Goal: Find contact information: Find contact information

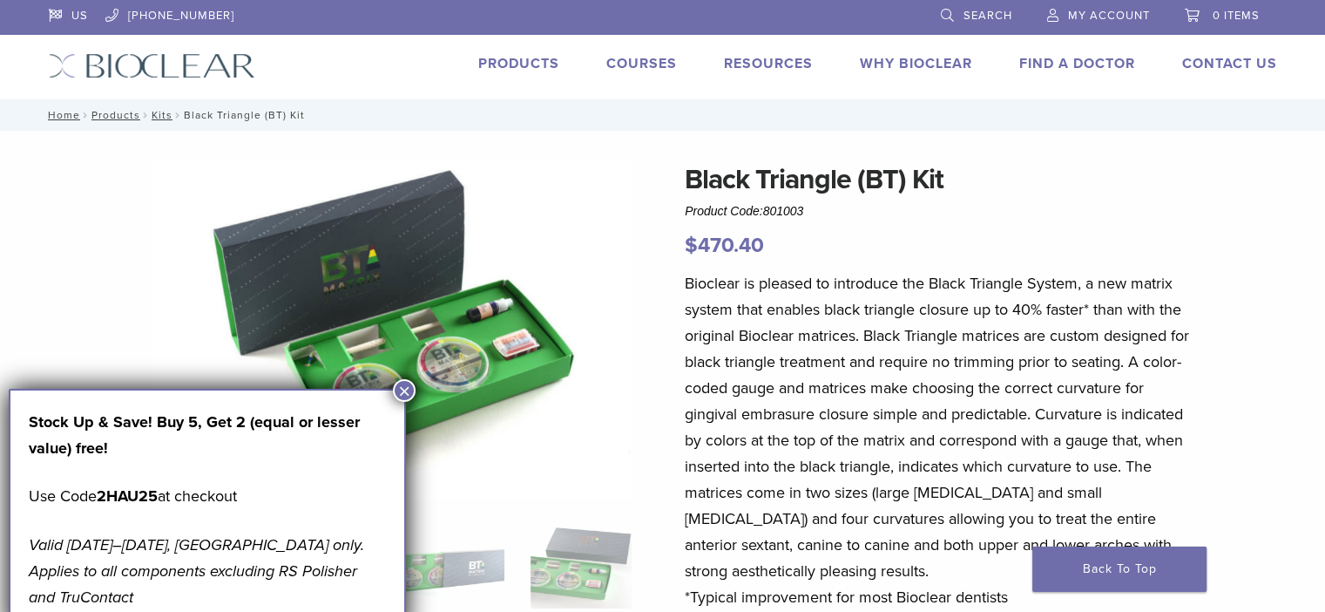
drag, startPoint x: 813, startPoint y: 210, endPoint x: 768, endPoint y: 213, distance: 45.4
click at [768, 213] on div "Black Triangle (BT) Kit Product Code: 801003 $ 470.40" at bounding box center [941, 210] width 512 height 103
copy span "801003"
click at [622, 333] on img at bounding box center [391, 329] width 481 height 340
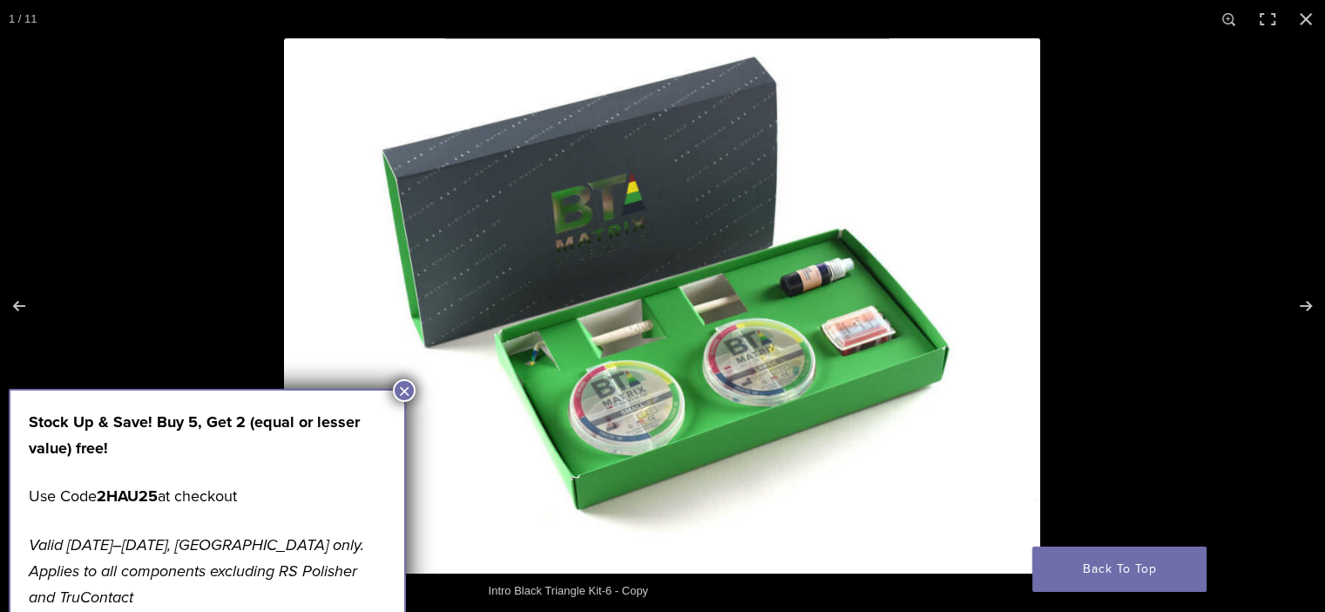
click at [403, 388] on button "×" at bounding box center [404, 390] width 23 height 23
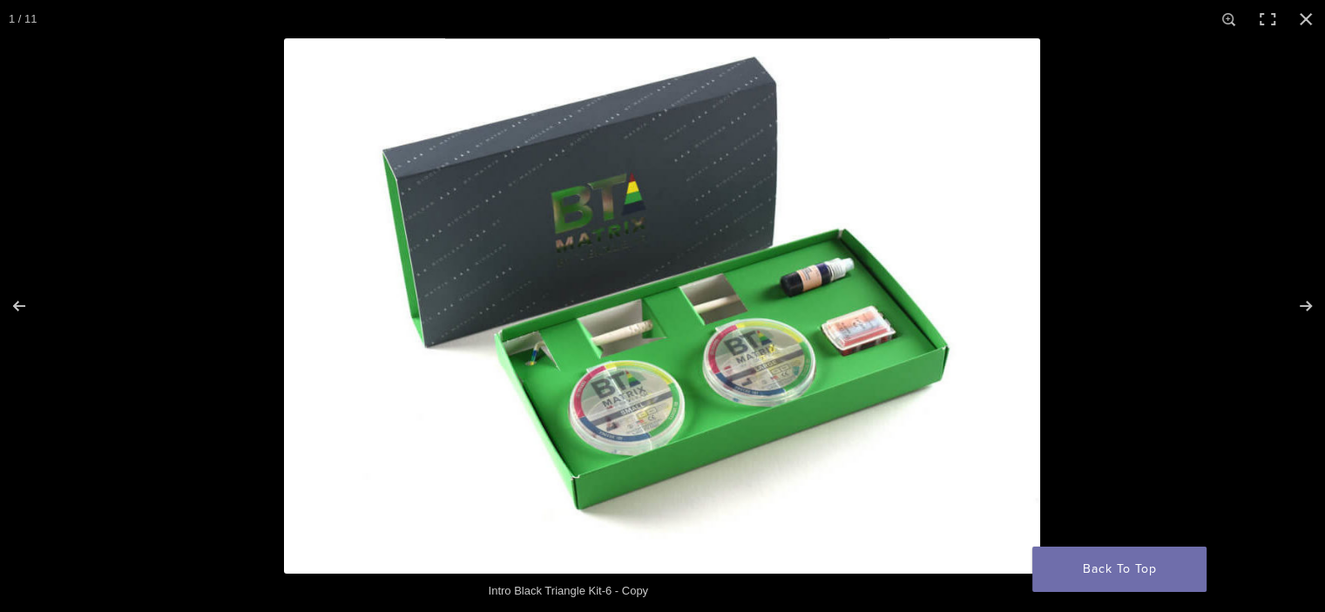
click at [636, 420] on img at bounding box center [662, 305] width 756 height 535
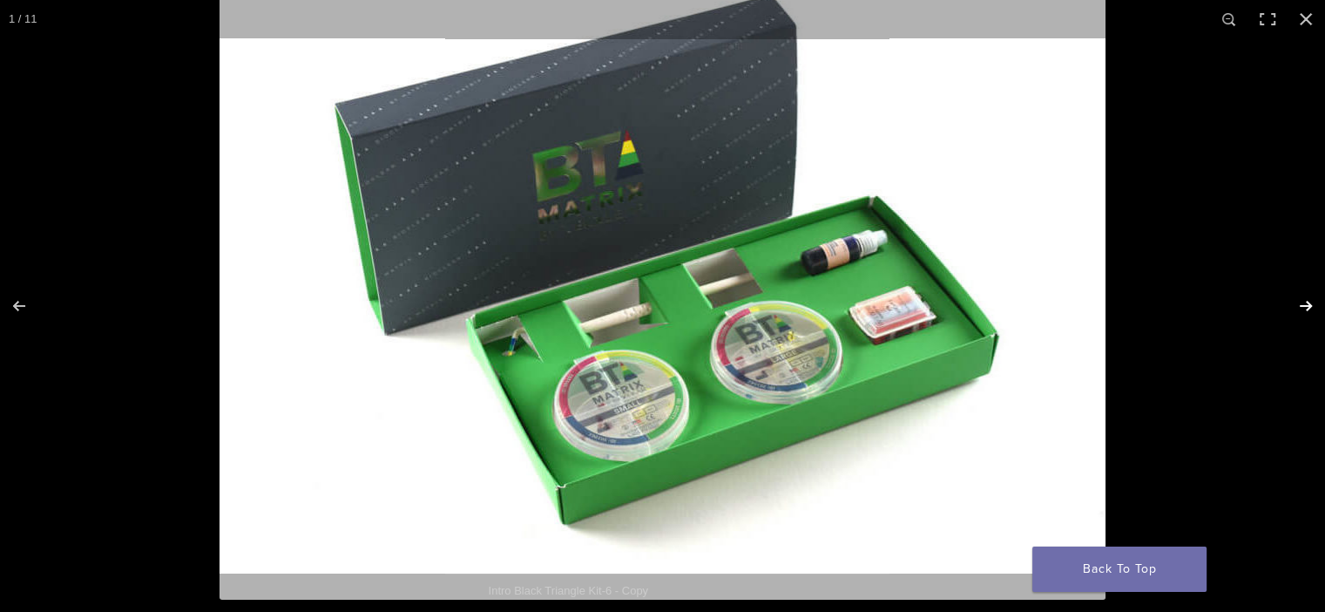
click at [1305, 308] on button "Next (arrow right)" at bounding box center [1294, 305] width 61 height 87
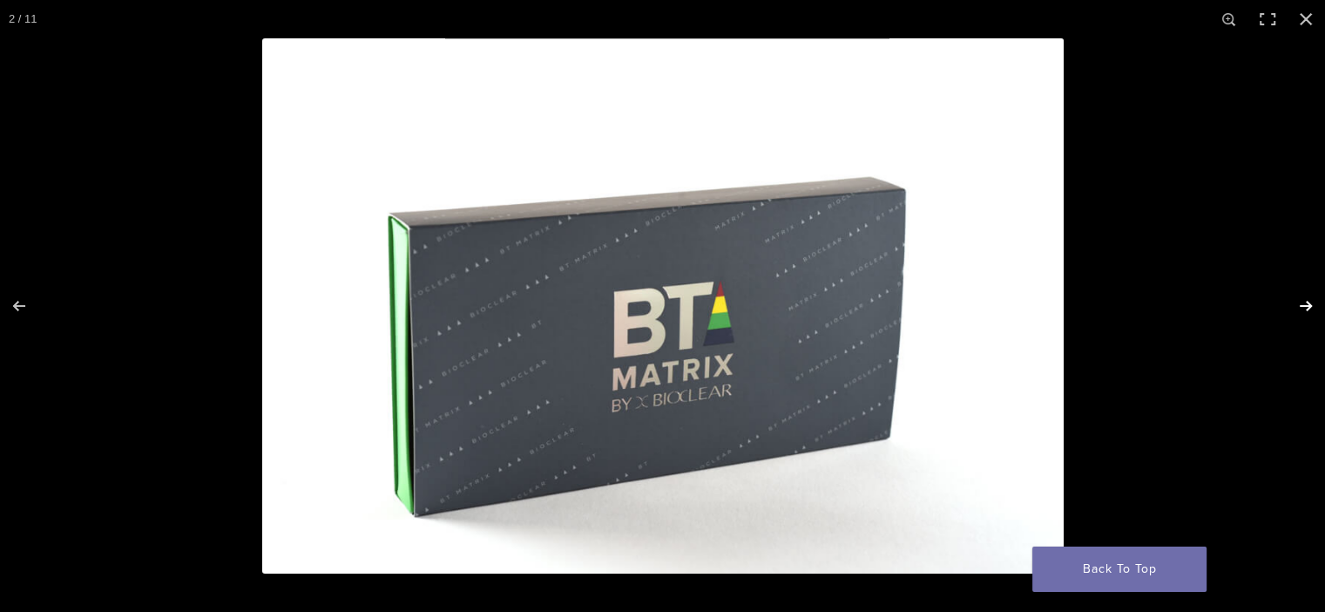
click at [1305, 308] on button "Next (arrow right)" at bounding box center [1294, 305] width 61 height 87
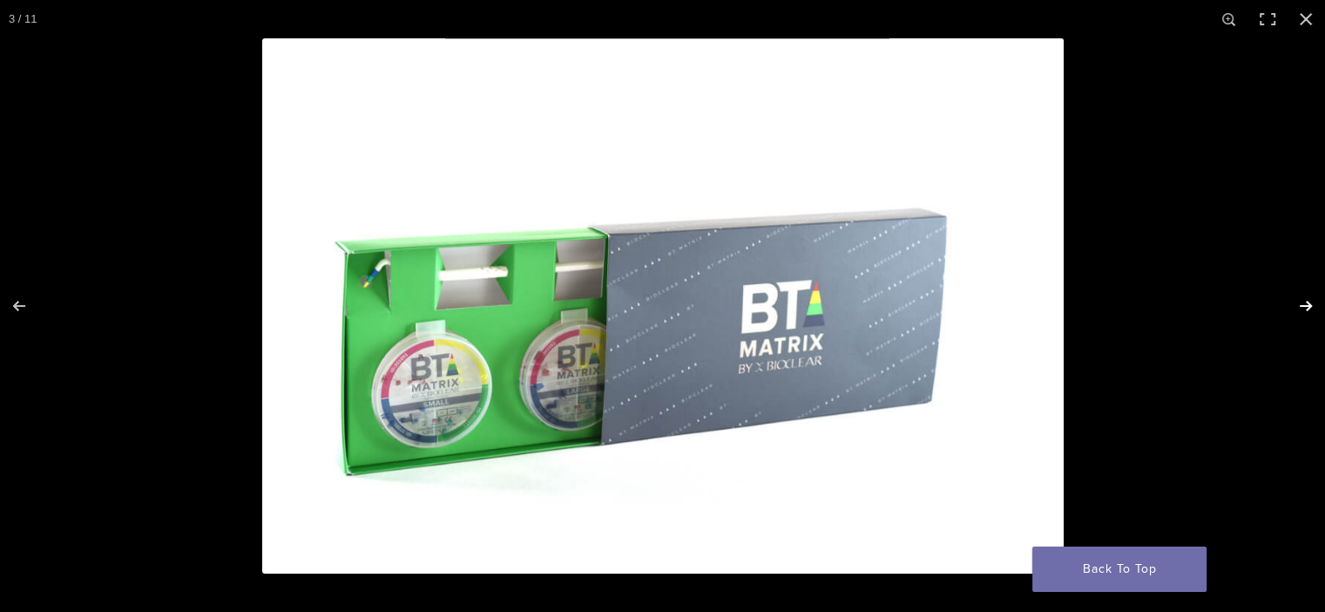
click at [1305, 308] on button "Next (arrow right)" at bounding box center [1294, 305] width 61 height 87
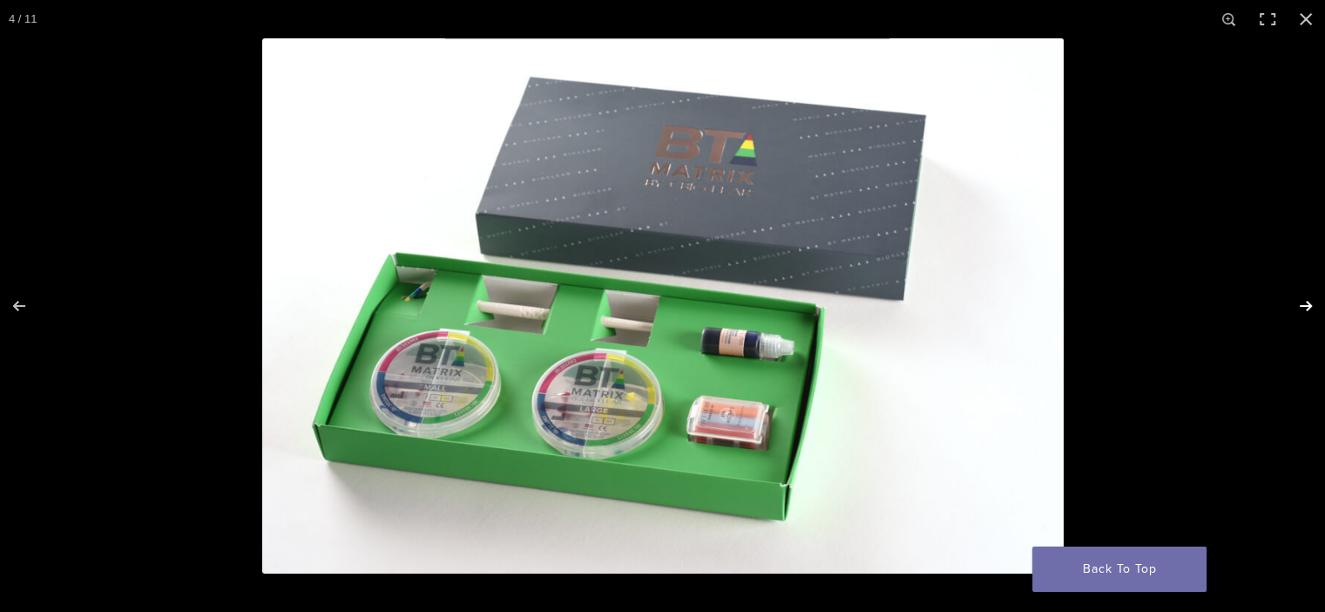
click at [1305, 308] on button "Next (arrow right)" at bounding box center [1294, 305] width 61 height 87
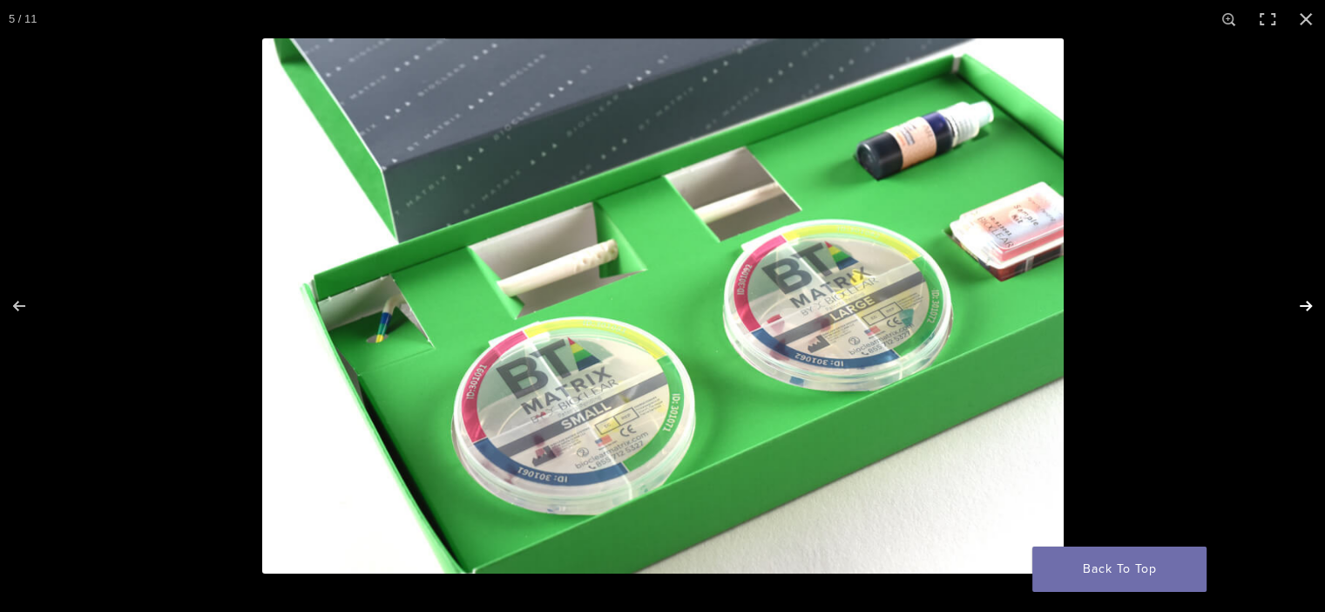
click at [1305, 308] on button "Next (arrow right)" at bounding box center [1294, 305] width 61 height 87
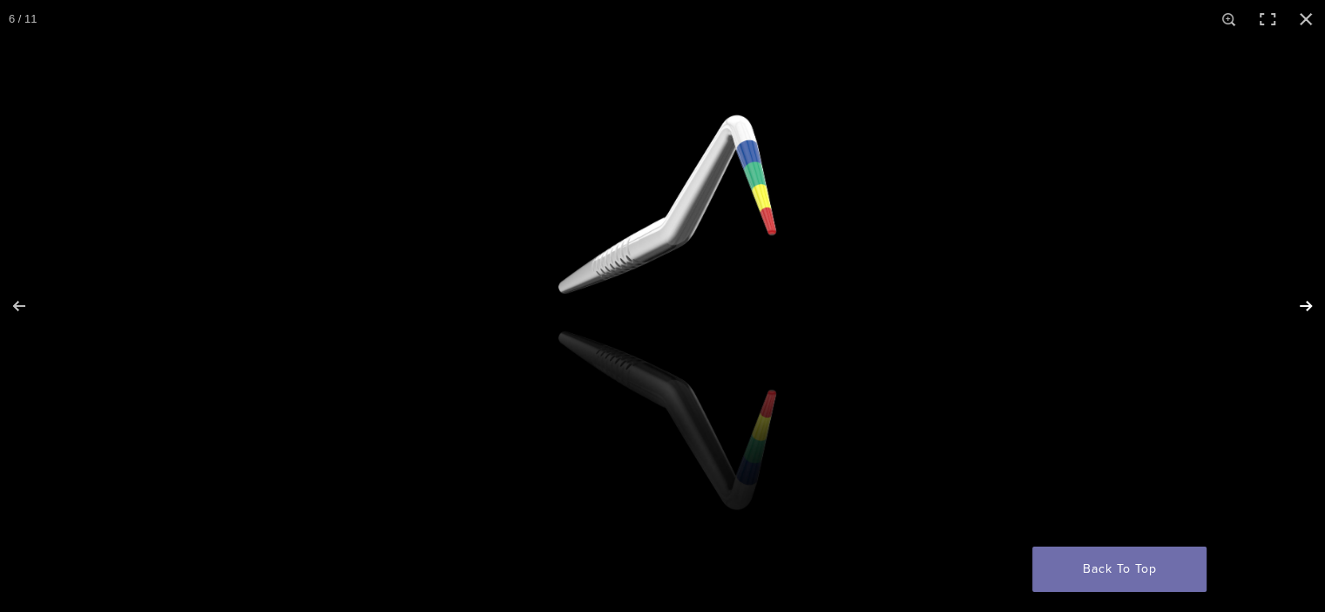
click at [1305, 308] on button "Next (arrow right)" at bounding box center [1294, 305] width 61 height 87
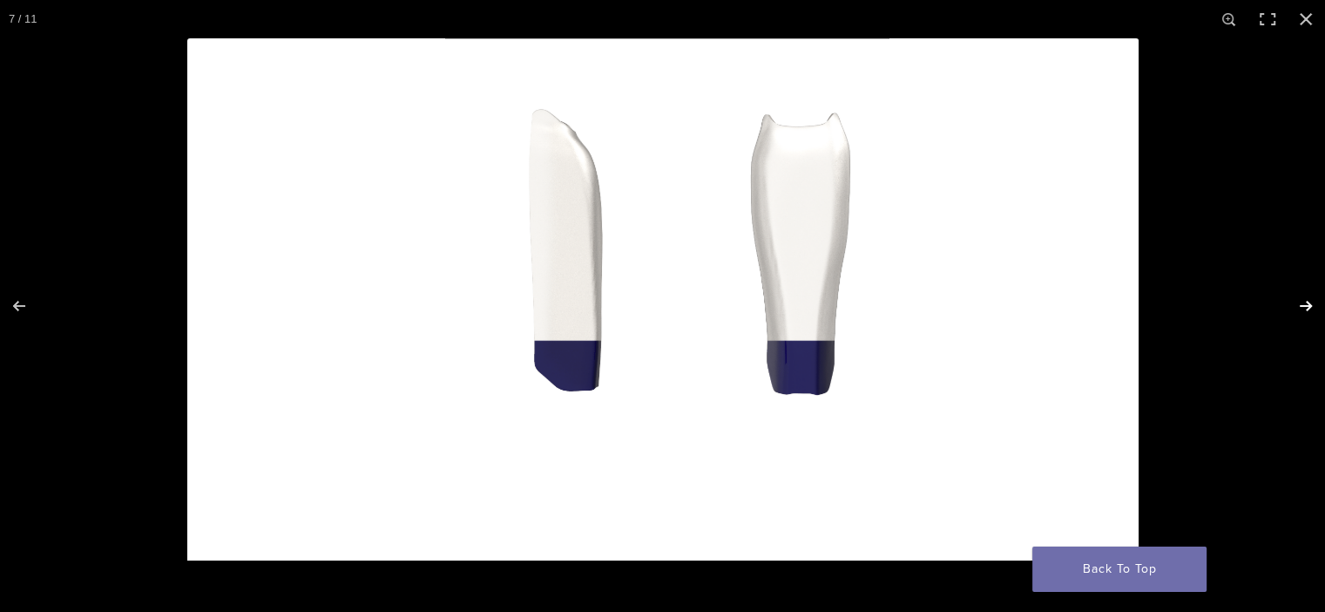
click at [1305, 308] on button "Next (arrow right)" at bounding box center [1294, 305] width 61 height 87
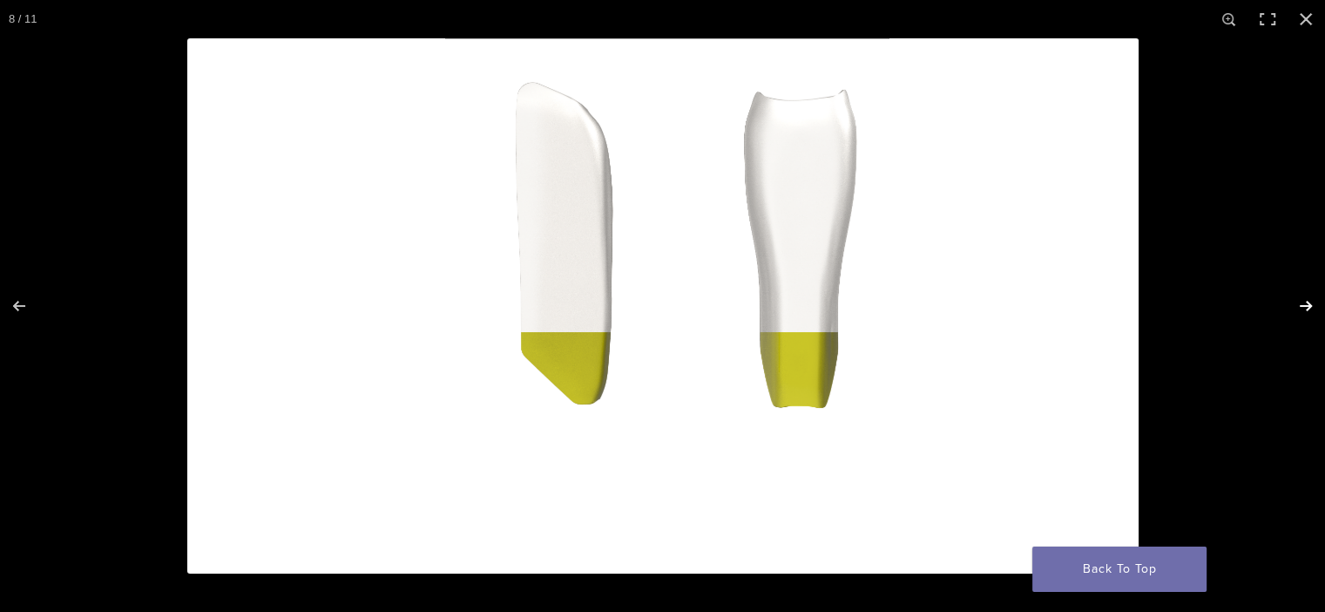
click at [1305, 308] on button "Next (arrow right)" at bounding box center [1294, 305] width 61 height 87
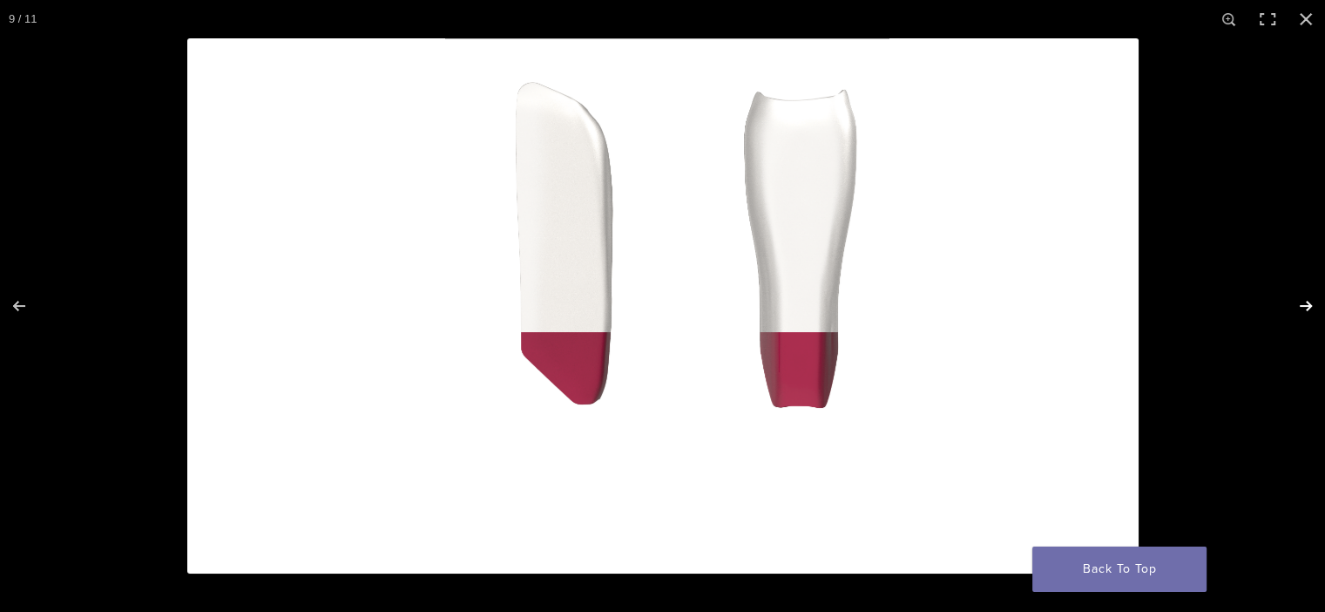
click at [1305, 308] on button "Next (arrow right)" at bounding box center [1294, 305] width 61 height 87
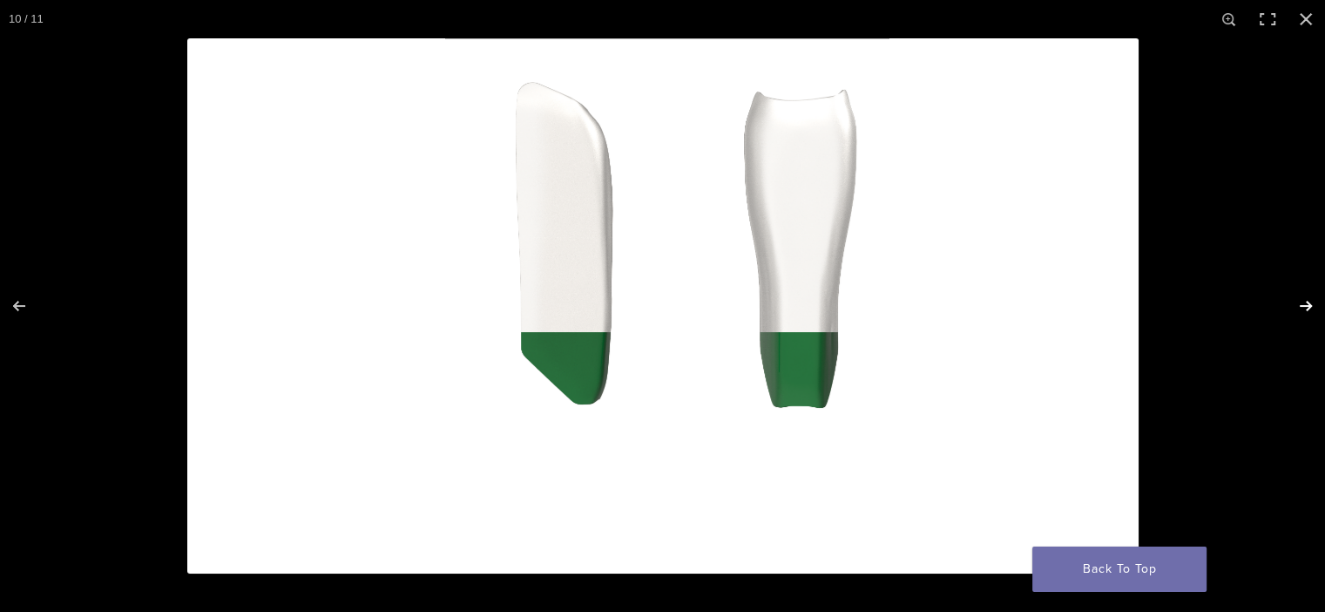
click at [1305, 308] on button "Next (arrow right)" at bounding box center [1294, 305] width 61 height 87
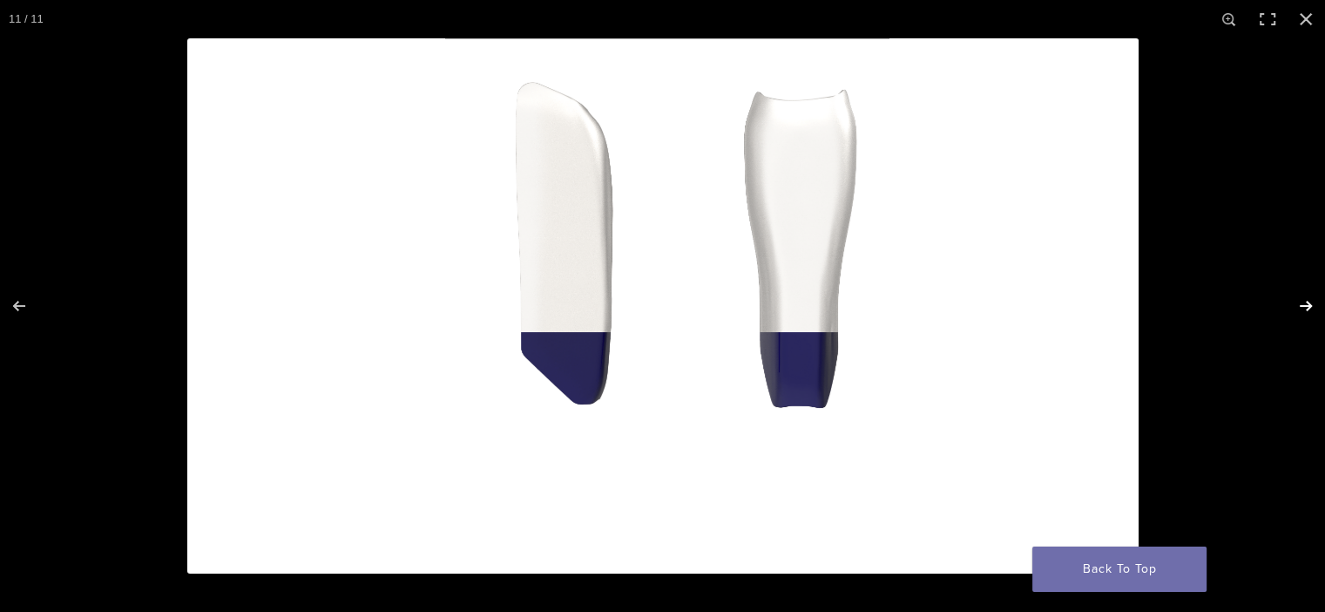
click at [1305, 308] on button "Next (arrow right)" at bounding box center [1294, 305] width 61 height 87
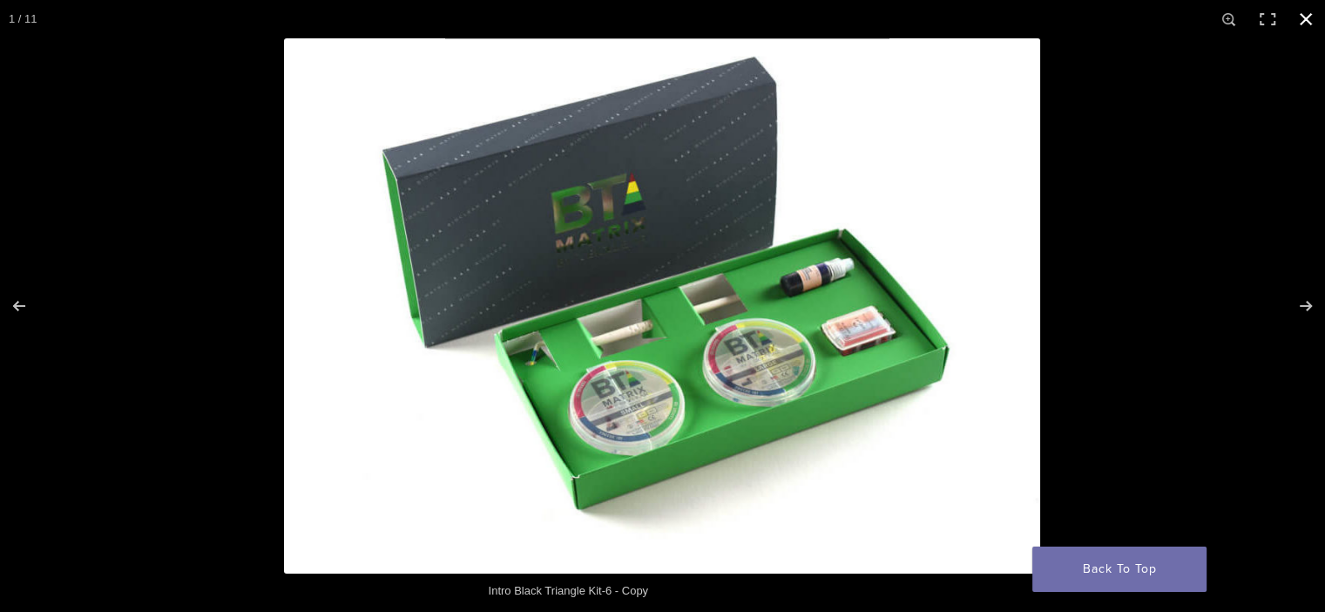
click at [1300, 22] on button "Close (Esc)" at bounding box center [1306, 19] width 38 height 38
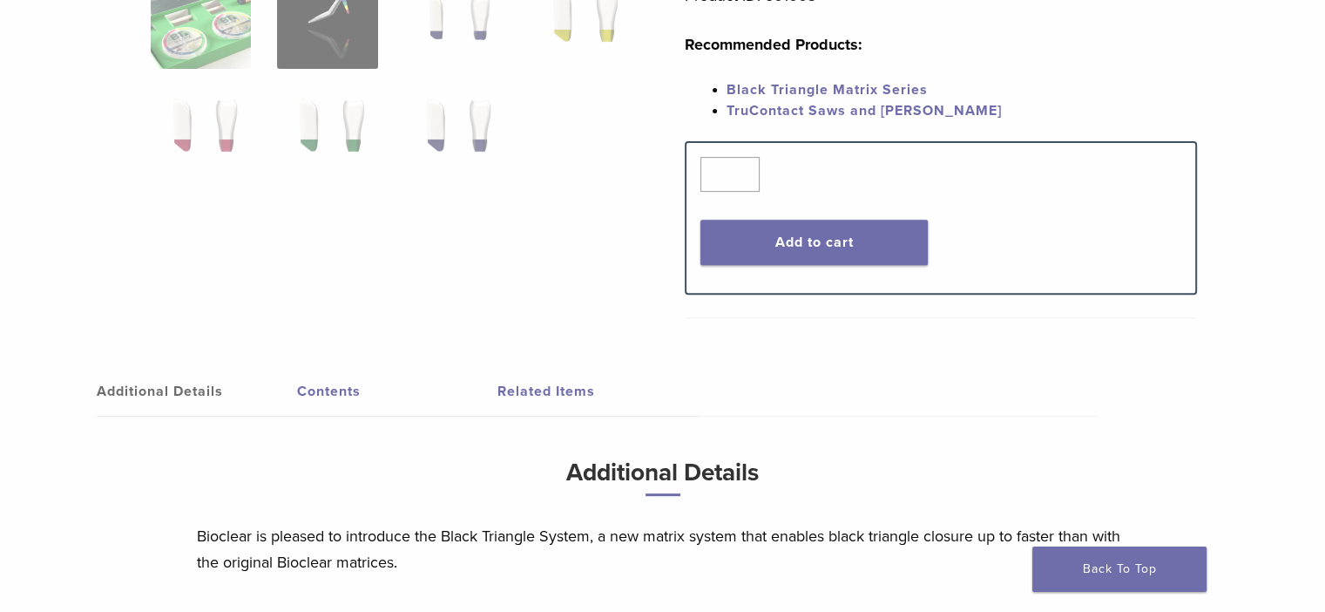
scroll to position [652, 0]
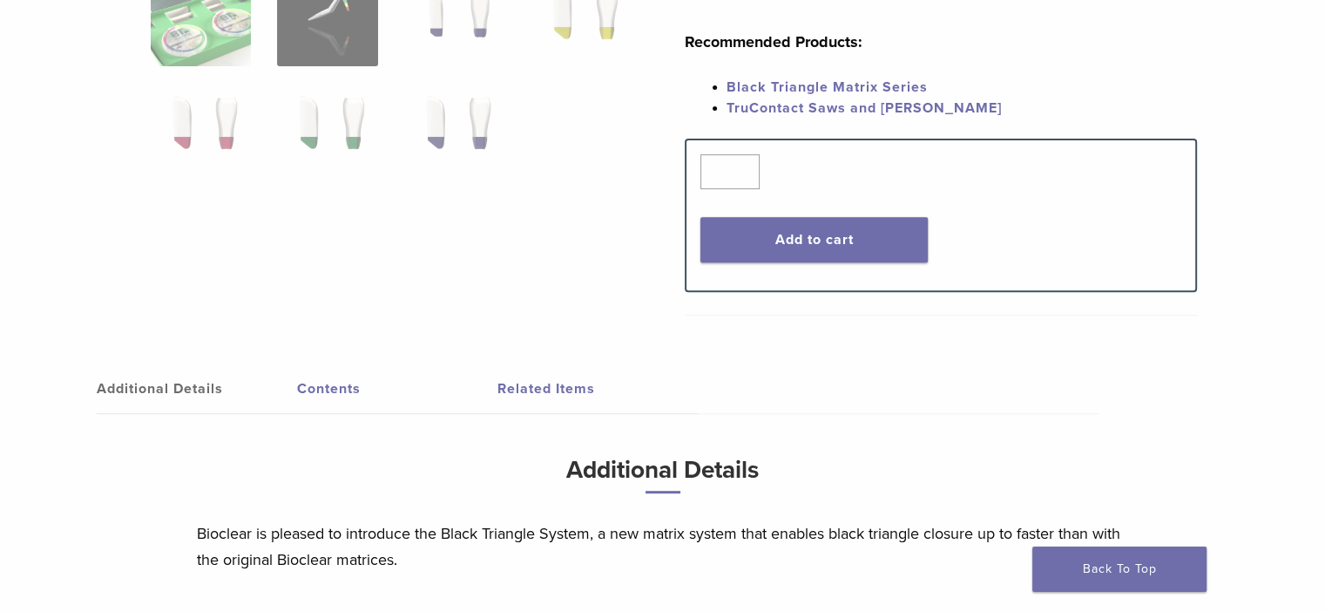
click at [784, 88] on link "Black Triangle Matrix Series" at bounding box center [827, 86] width 201 height 17
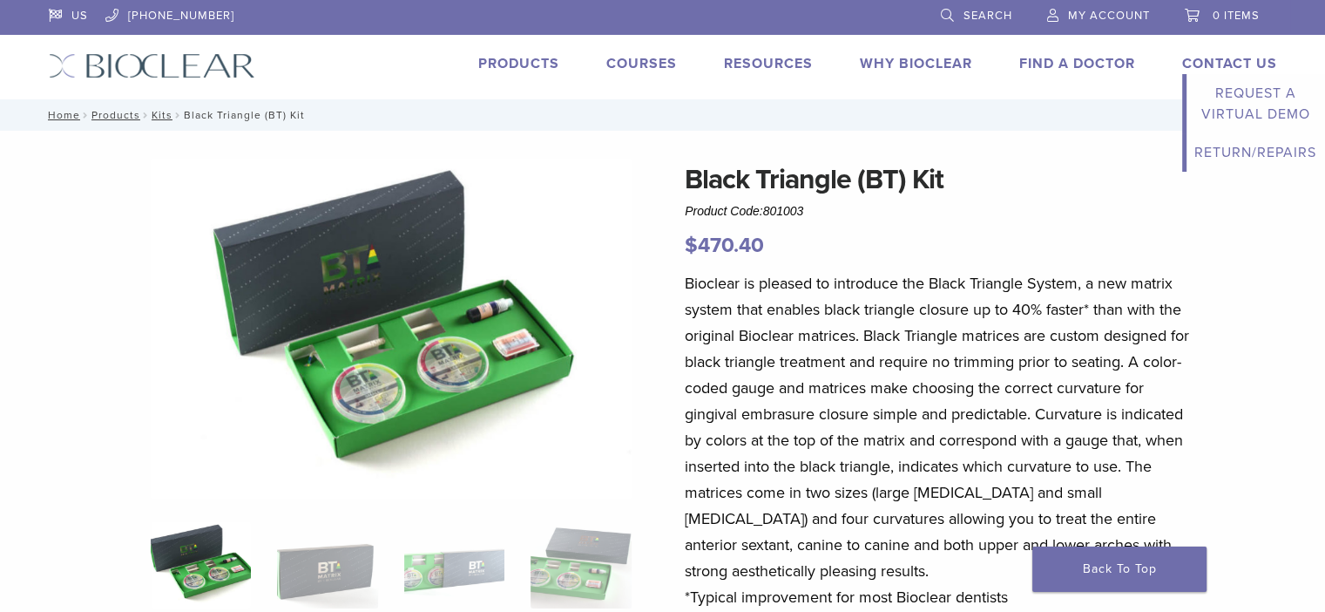
click at [1213, 62] on link "Contact Us" at bounding box center [1229, 63] width 95 height 17
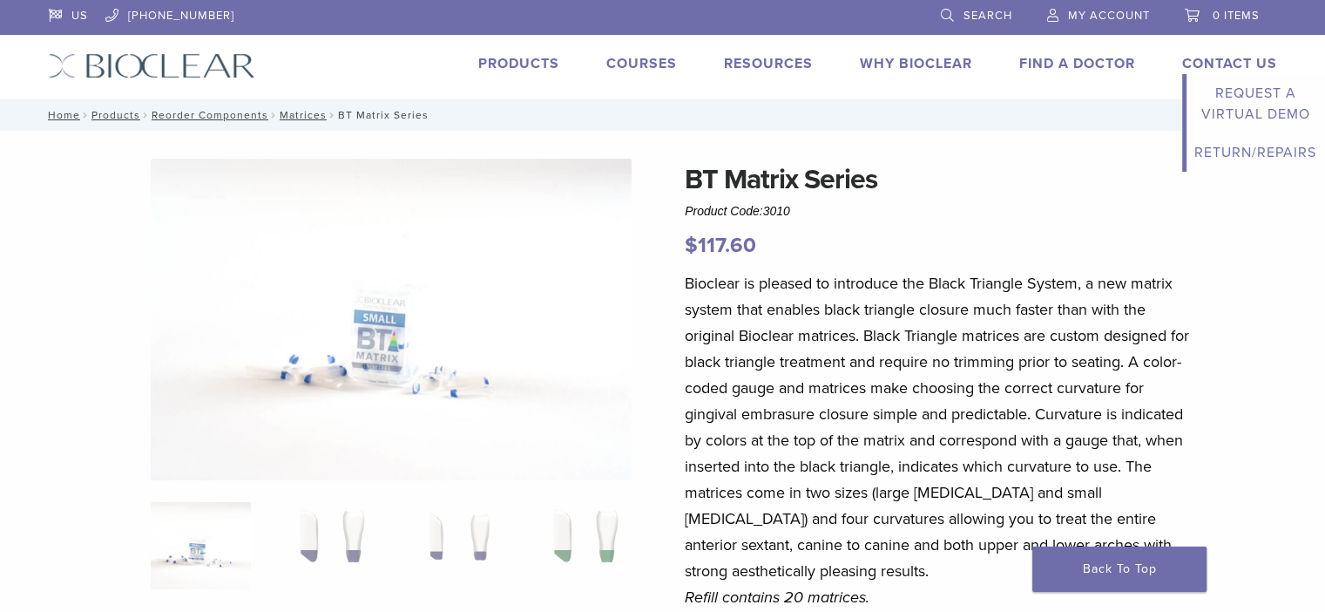
click at [1227, 62] on link "Contact Us" at bounding box center [1229, 63] width 95 height 17
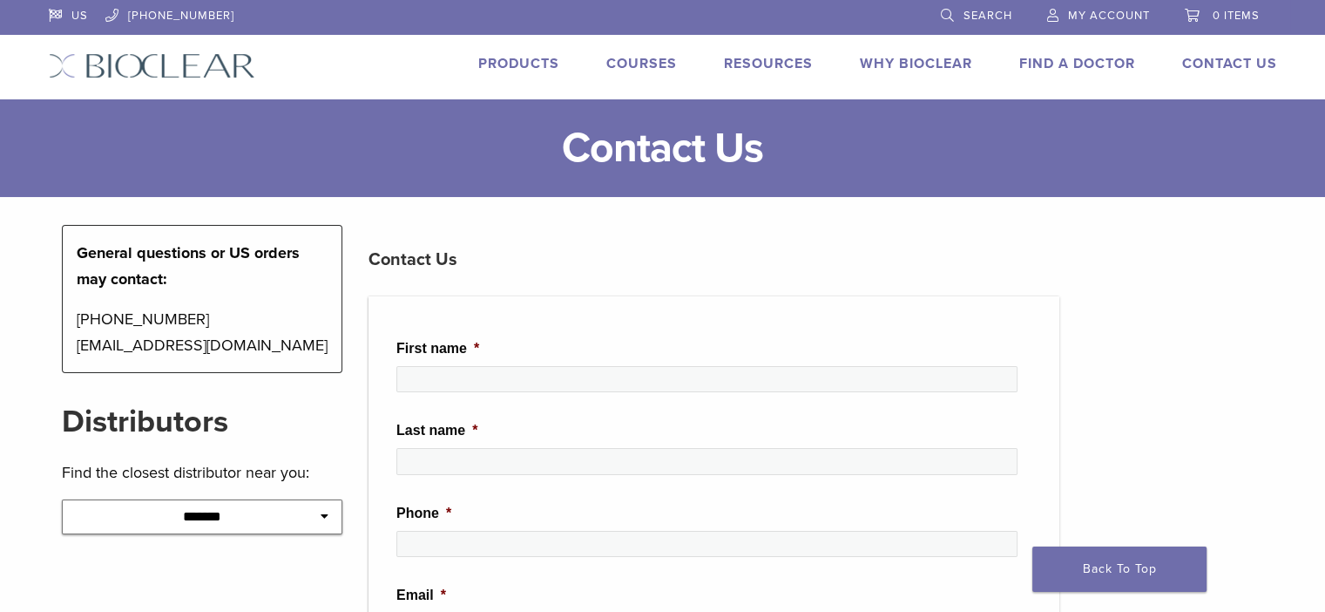
click at [286, 520] on select "**********" at bounding box center [202, 516] width 281 height 35
click at [14, 73] on header "US 1.855.712.5327 Search My Account 0 items Cart No products in the cart. Back …" at bounding box center [662, 49] width 1325 height 99
click at [245, 527] on select "**********" at bounding box center [202, 516] width 281 height 35
select select "******"
click at [62, 499] on select "**********" at bounding box center [202, 516] width 281 height 35
